Goal: Download file/media

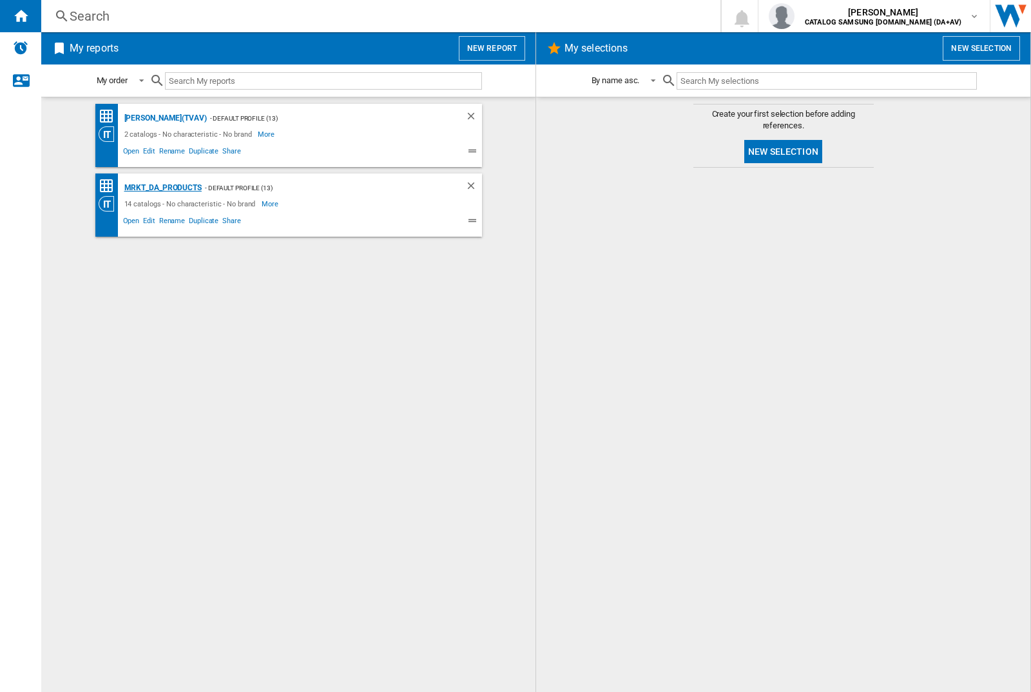
click at [162, 188] on div "MRKT_DA_PRODUCTS" at bounding box center [161, 188] width 81 height 16
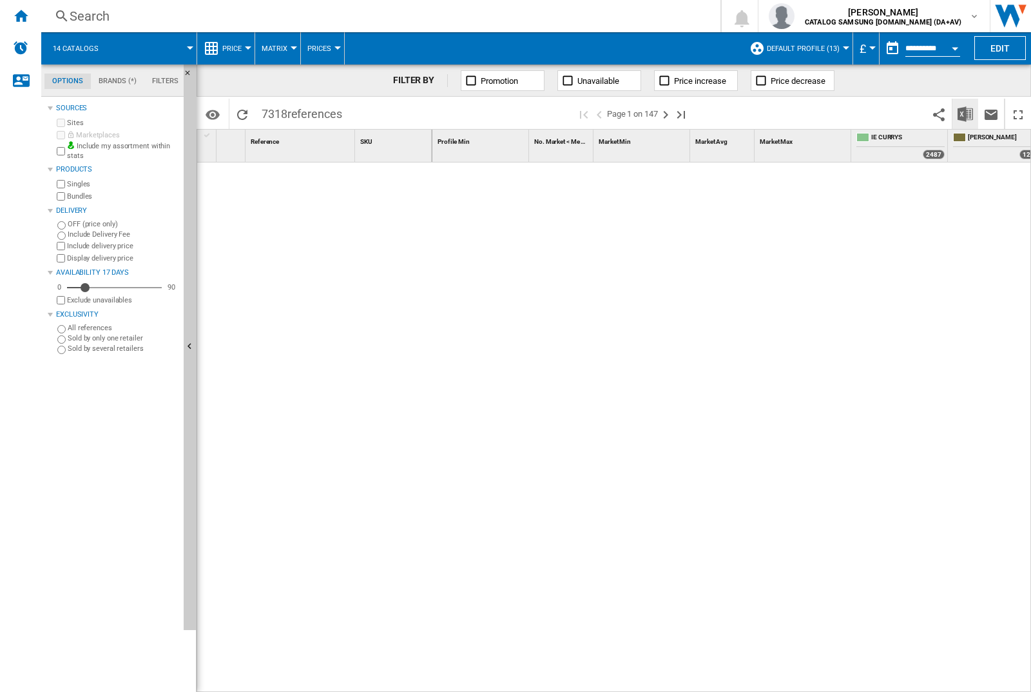
click at [965, 113] on img "Download in Excel" at bounding box center [965, 113] width 15 height 15
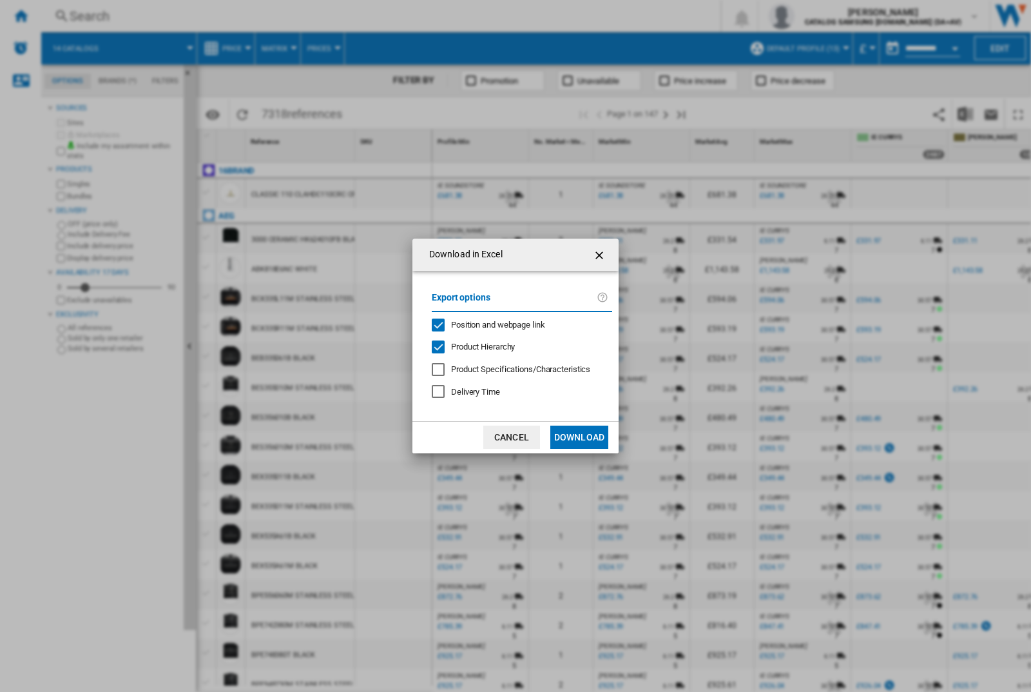
click at [491, 322] on span "Position and webpage link" at bounding box center [498, 325] width 94 height 10
click at [579, 437] on button "Download" at bounding box center [579, 436] width 58 height 23
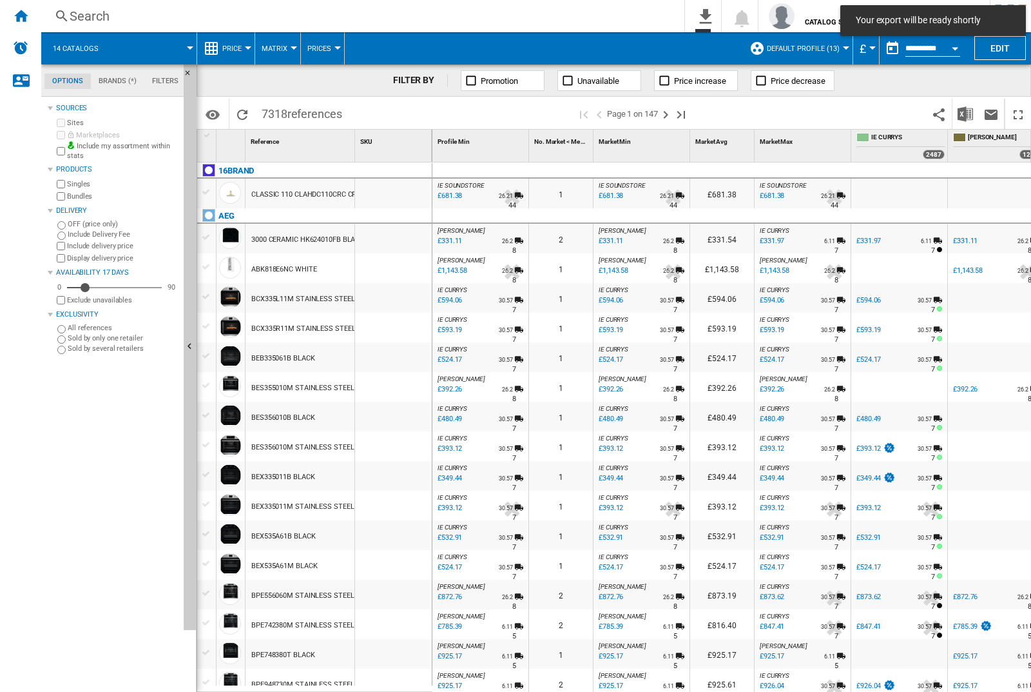
click at [398, 236] on div at bounding box center [393, 239] width 77 height 30
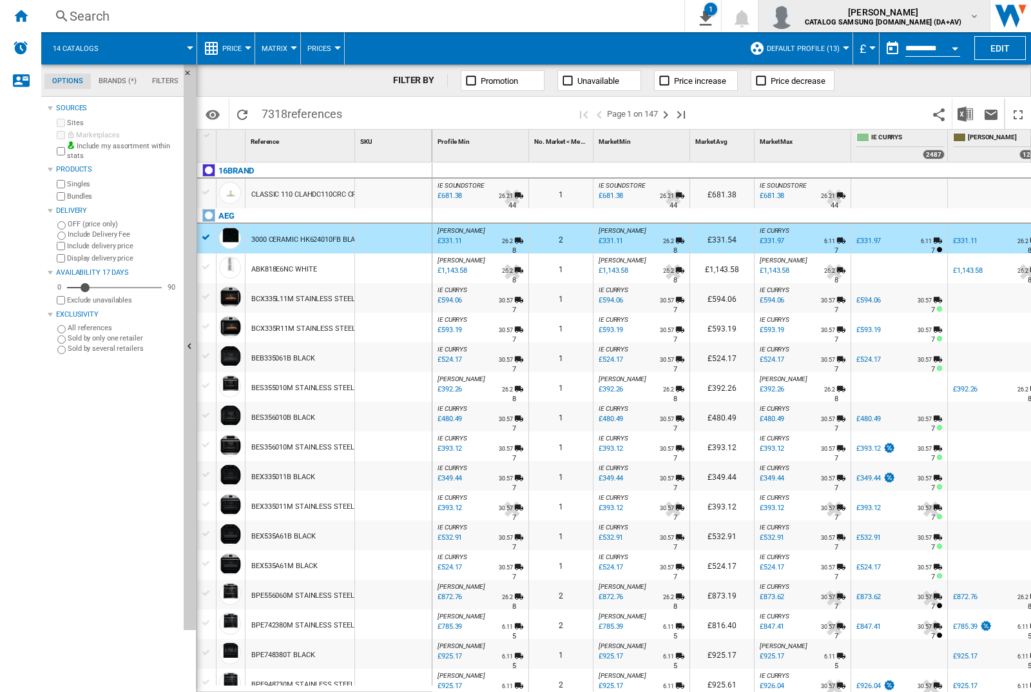
click at [795, 16] on img "button" at bounding box center [782, 16] width 26 height 26
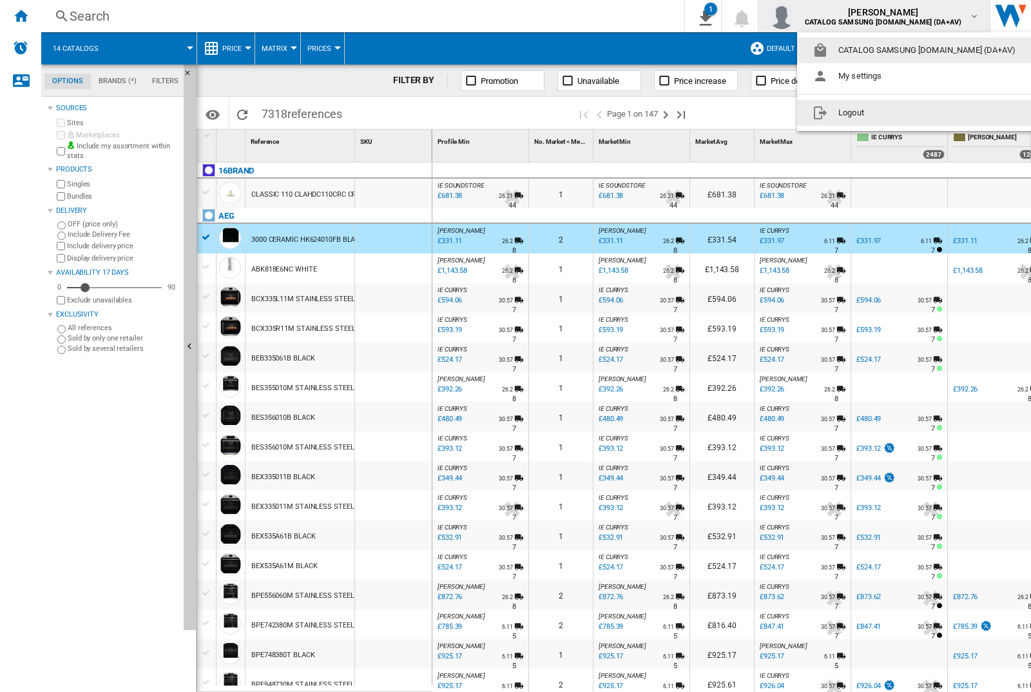
click at [897, 113] on button "Logout" at bounding box center [916, 113] width 239 height 26
